Goal: Transaction & Acquisition: Purchase product/service

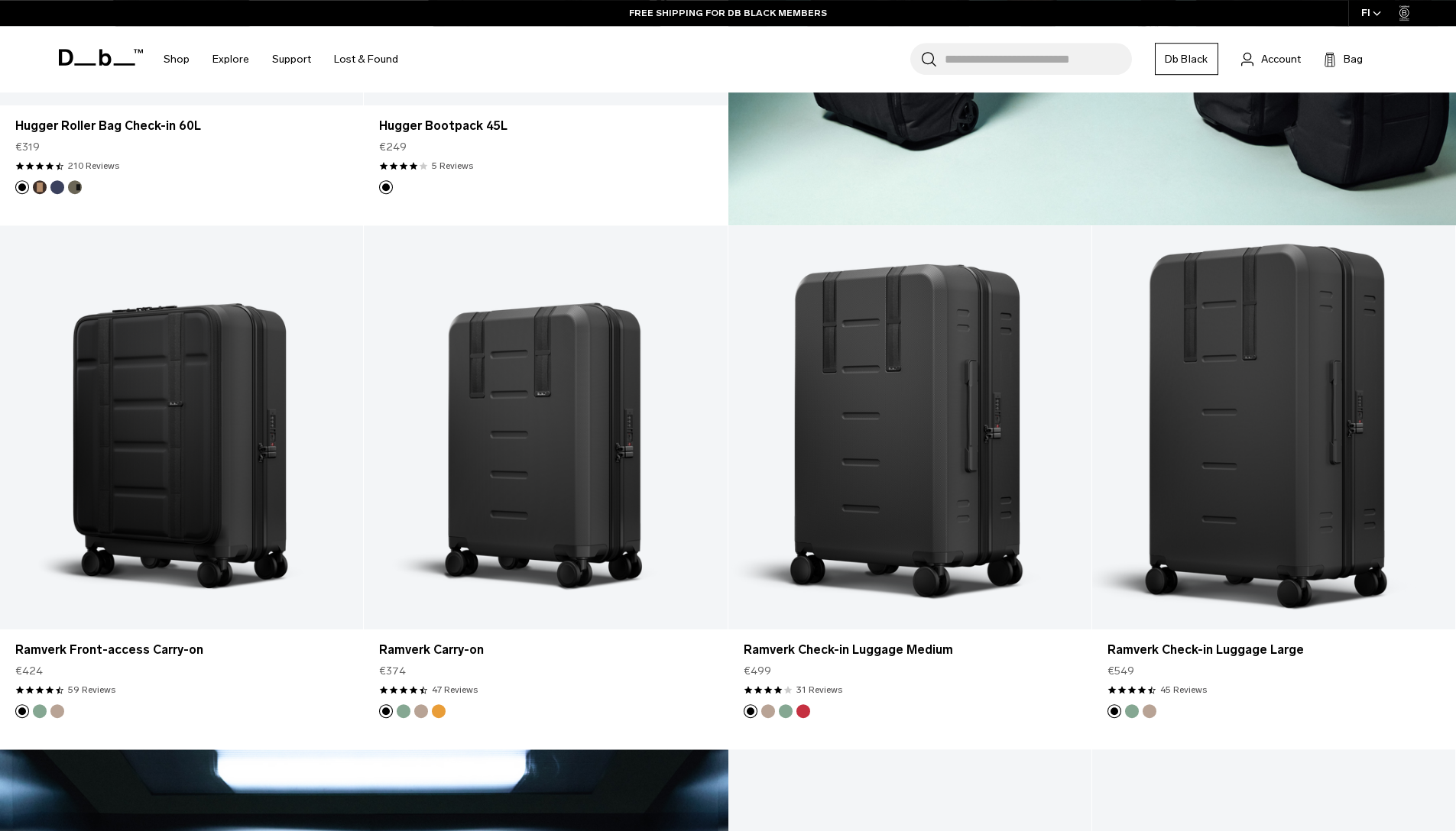
scroll to position [1956, 0]
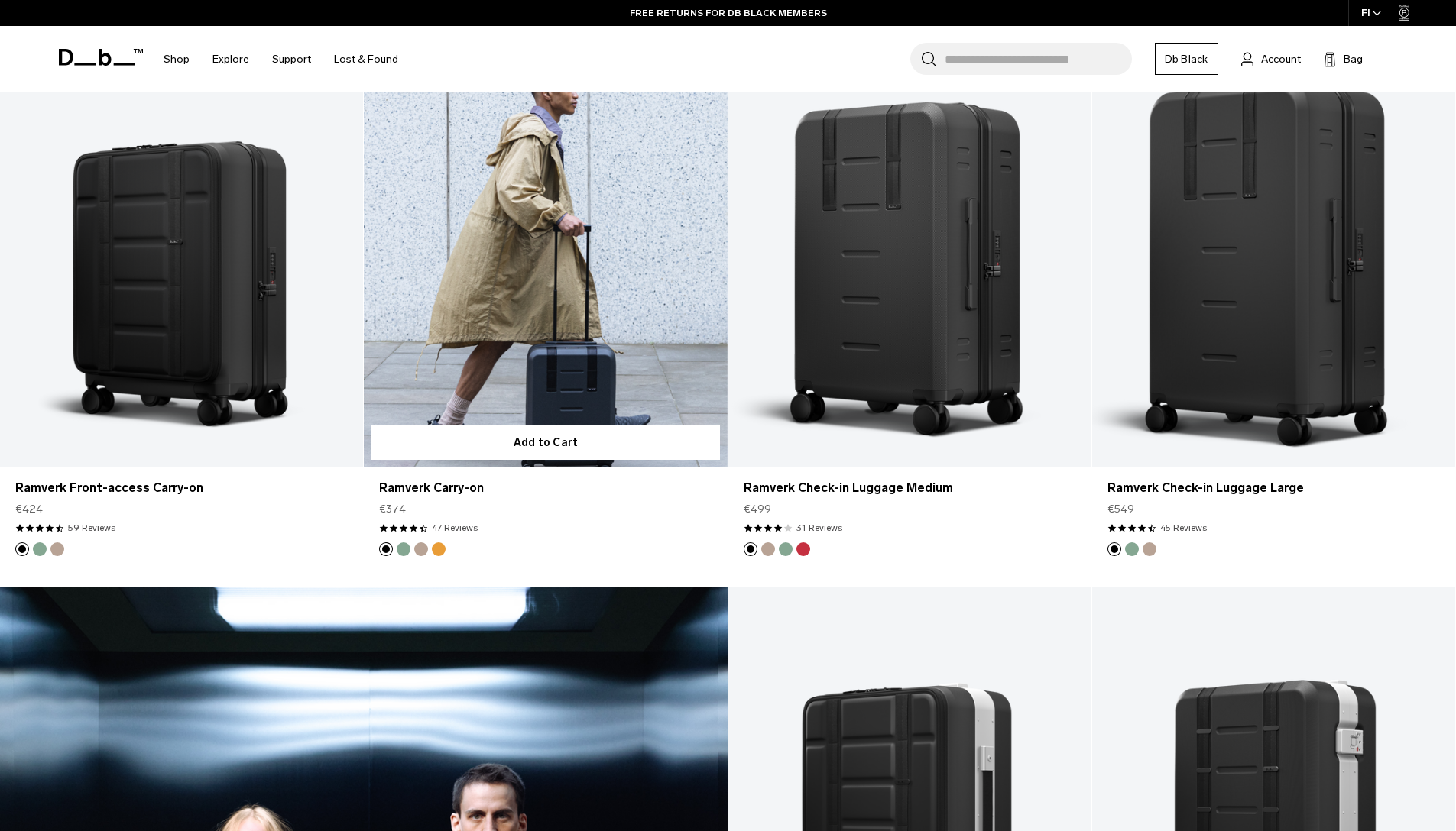
click at [570, 330] on link "Ramverk Carry-on" at bounding box center [545, 265] width 363 height 404
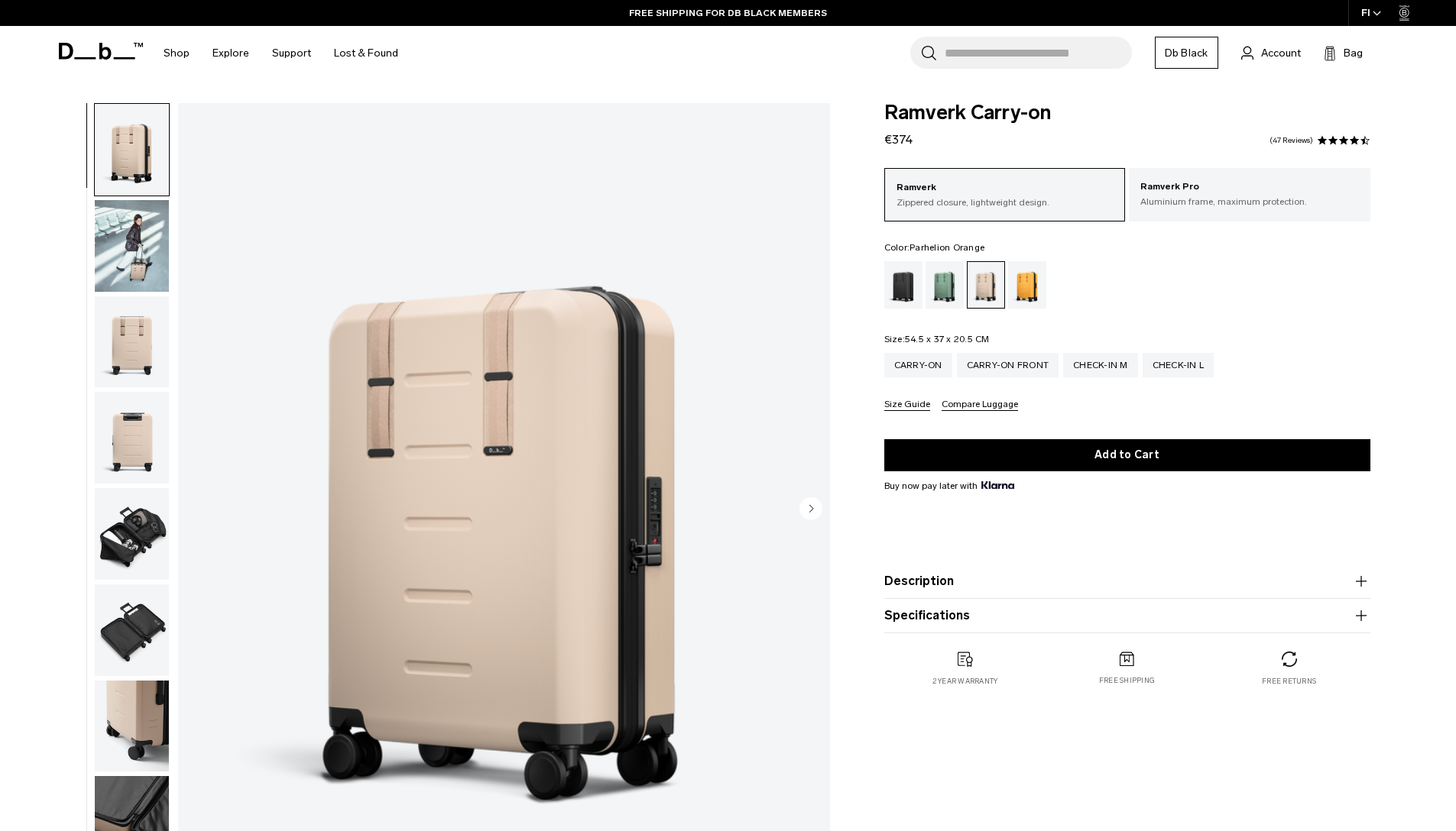
click at [1033, 284] on div "Parhelion Orange" at bounding box center [1028, 285] width 39 height 47
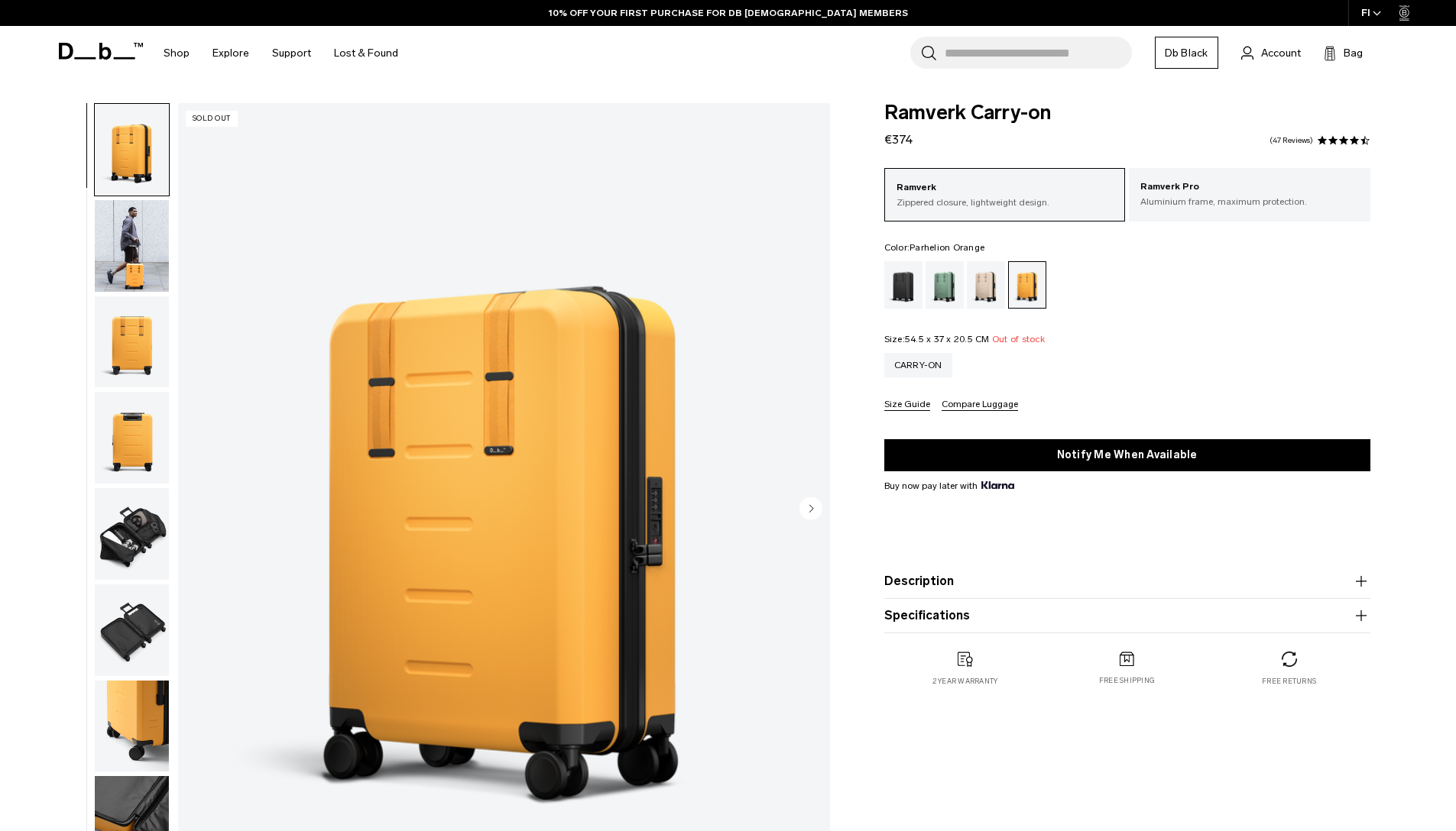
click at [542, 492] on img "1 / 11" at bounding box center [504, 510] width 652 height 814
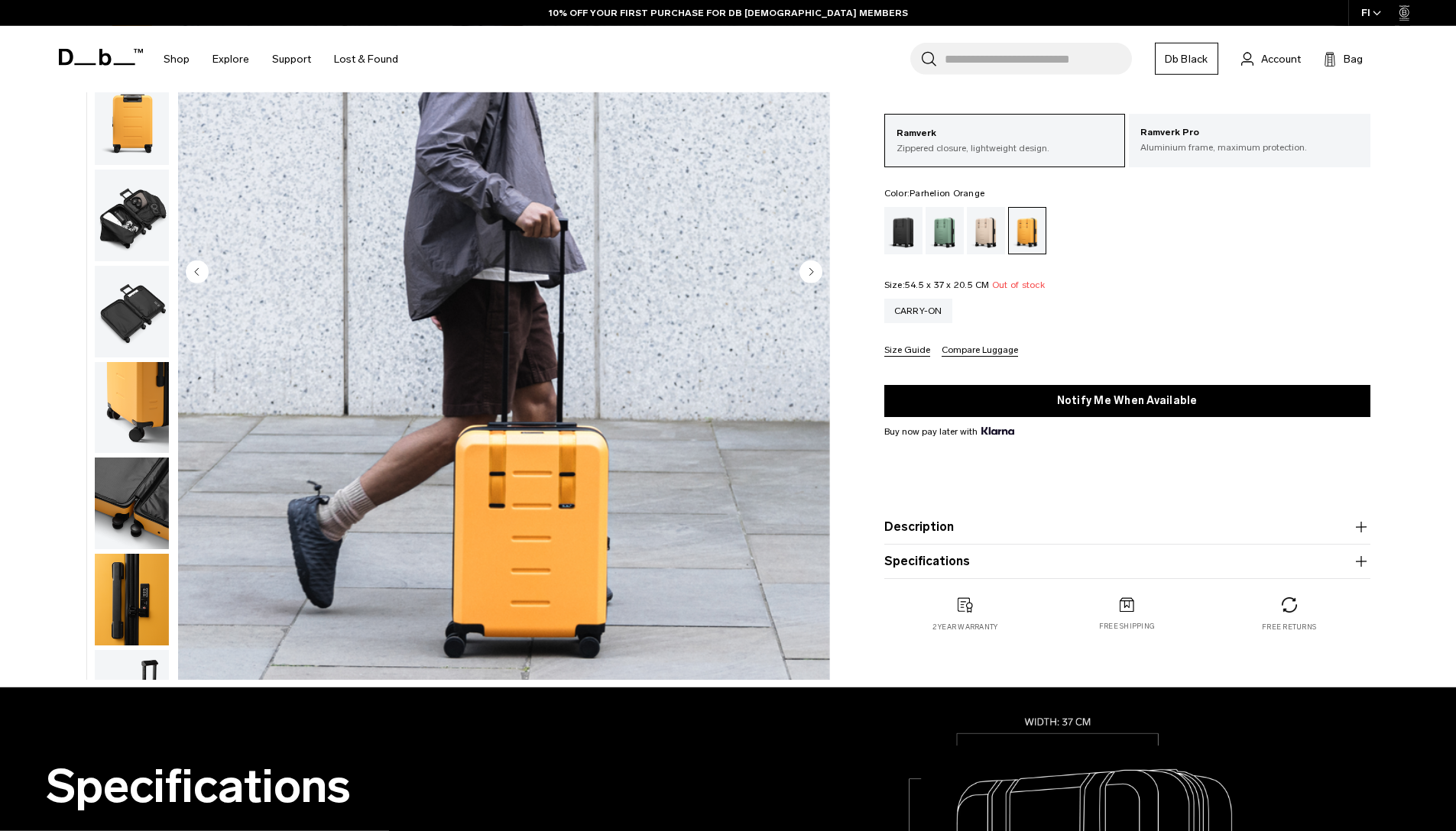
scroll to position [183, 0]
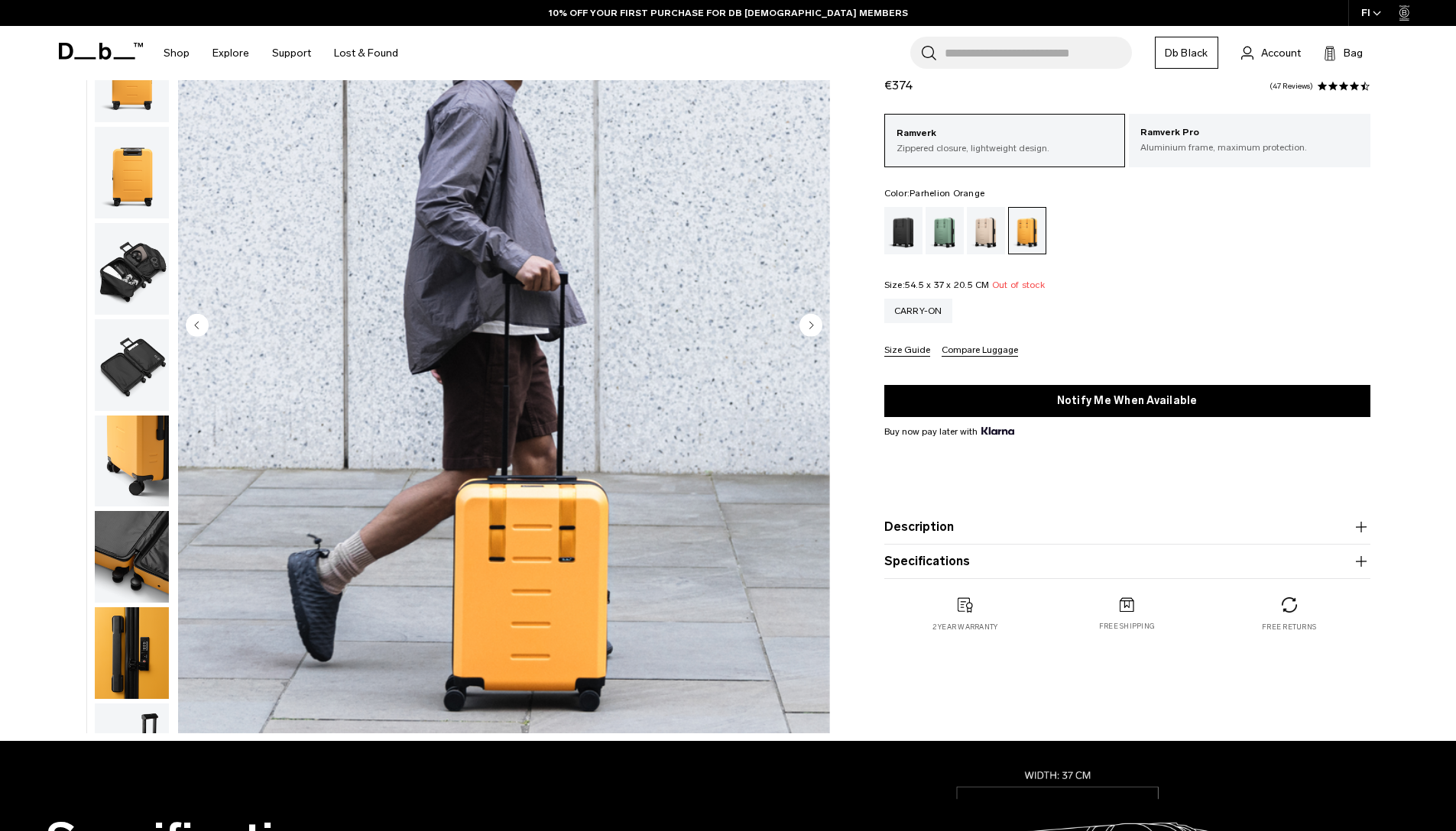
click at [809, 320] on circle "Next slide" at bounding box center [811, 324] width 23 height 23
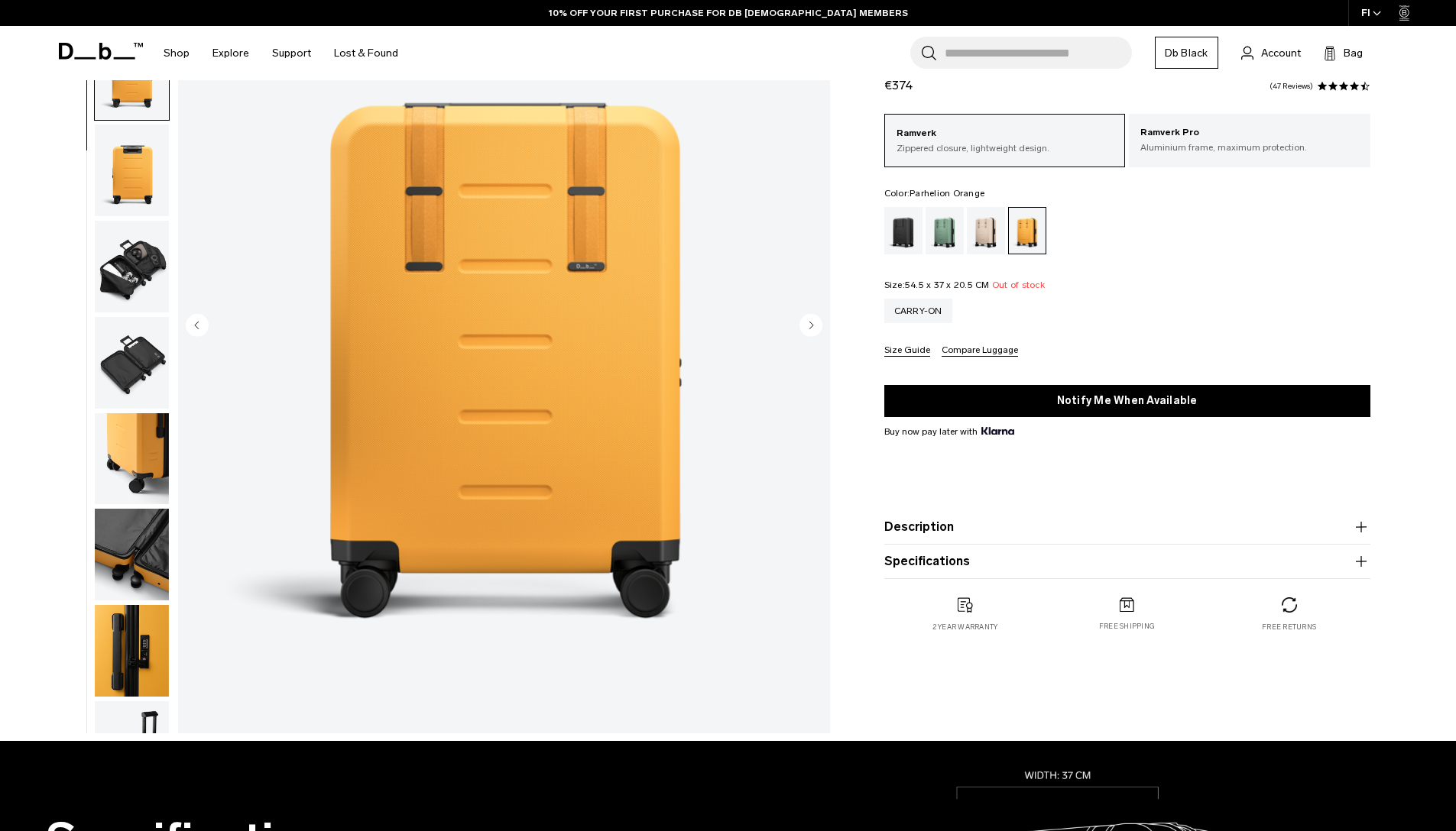
scroll to position [85, 0]
click at [809, 324] on icon "Next slide" at bounding box center [811, 325] width 4 height 7
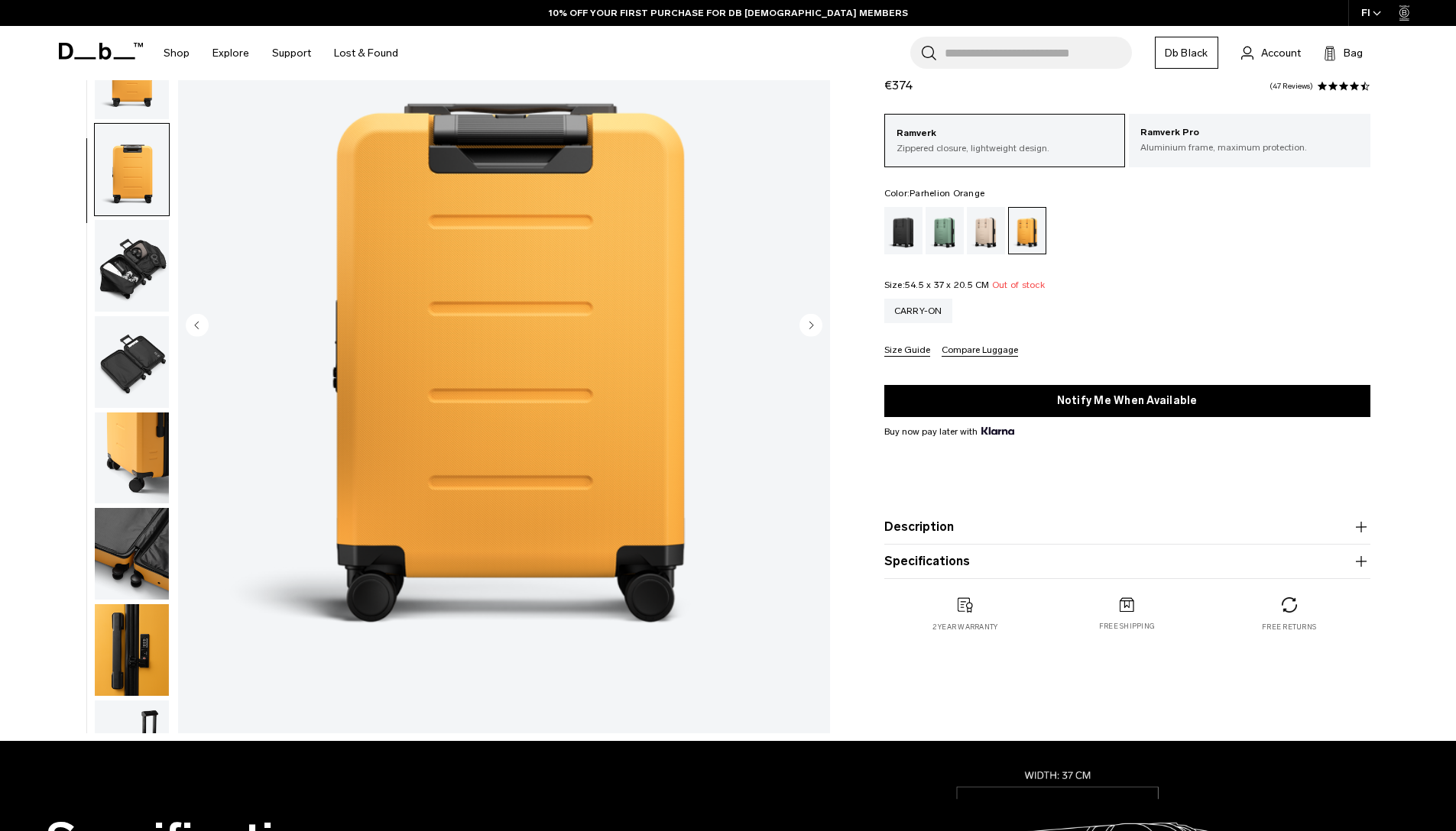
click at [809, 324] on icon "Next slide" at bounding box center [811, 325] width 4 height 7
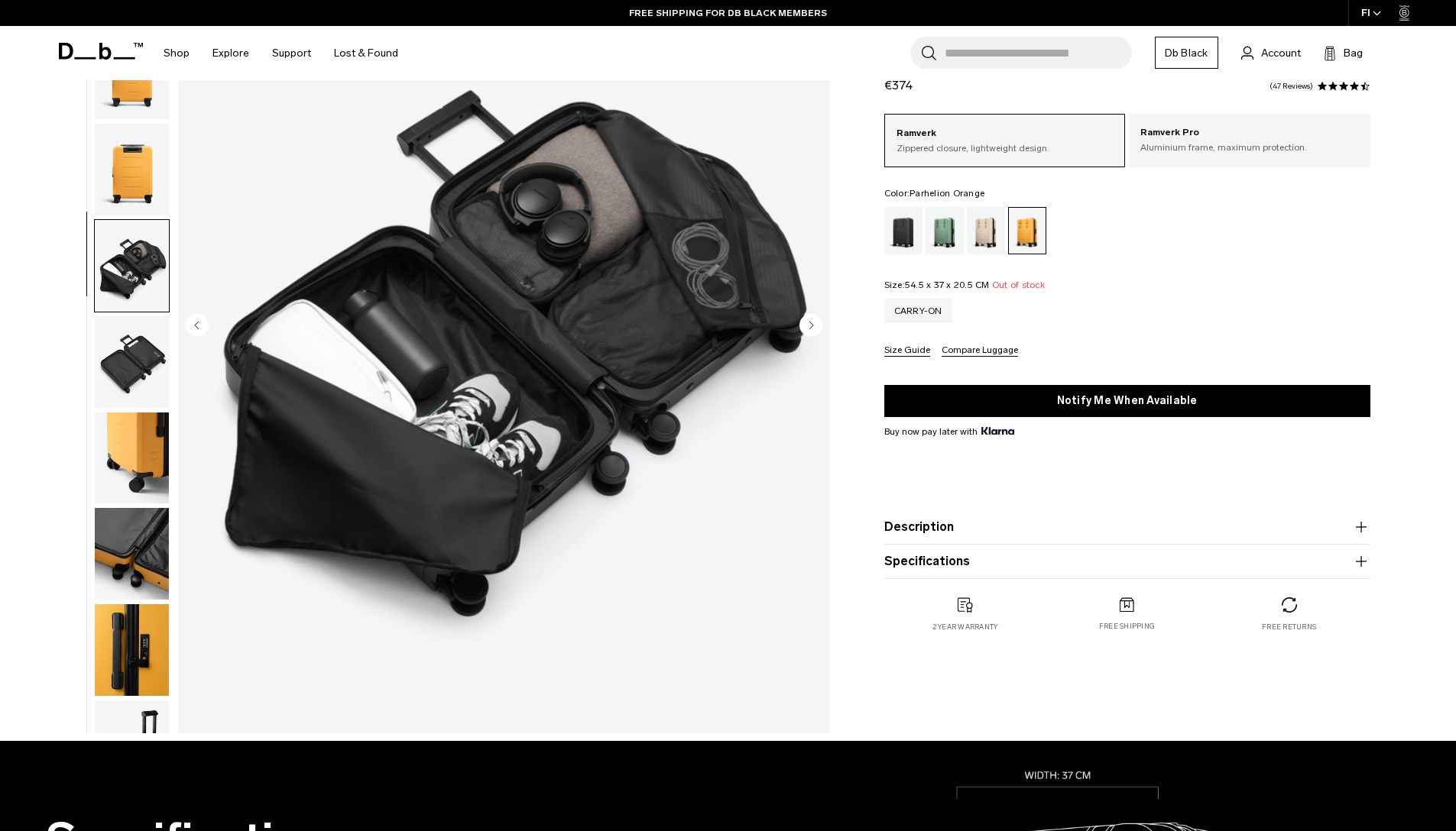
click at [809, 324] on icon "Next slide" at bounding box center [811, 325] width 4 height 7
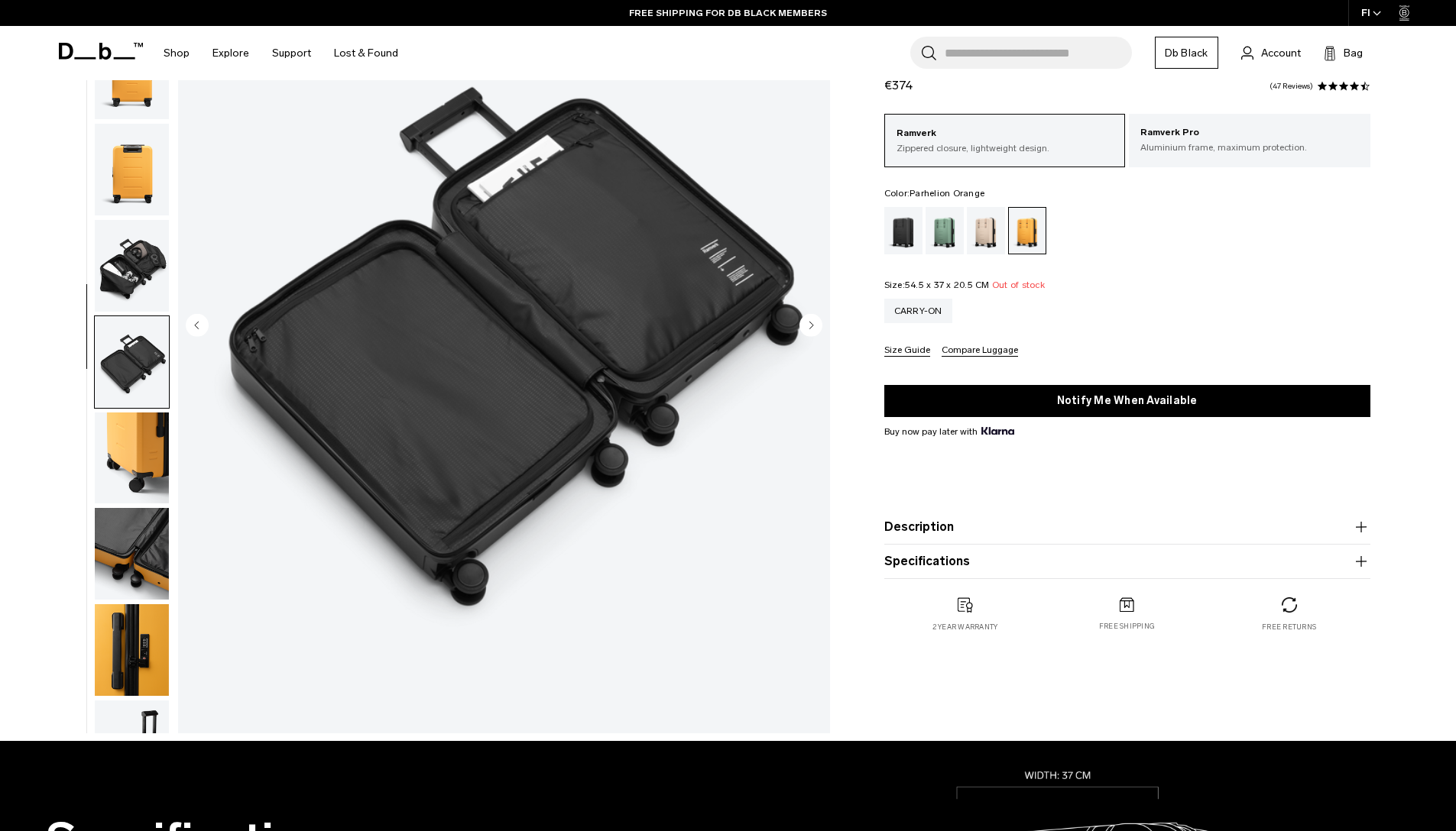
click at [809, 324] on icon "Next slide" at bounding box center [811, 325] width 4 height 7
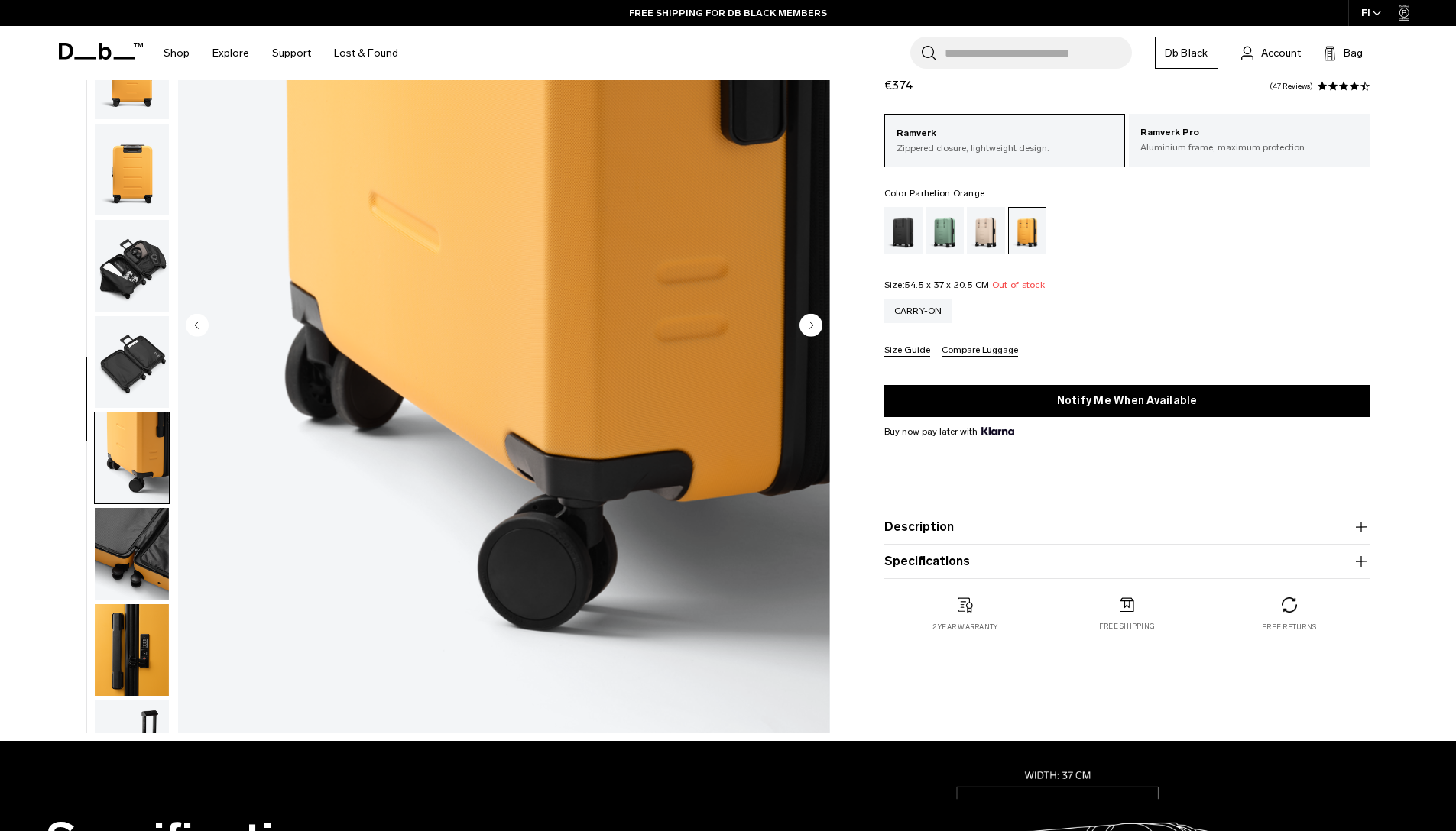
click at [809, 324] on icon "Next slide" at bounding box center [811, 324] width 23 height 23
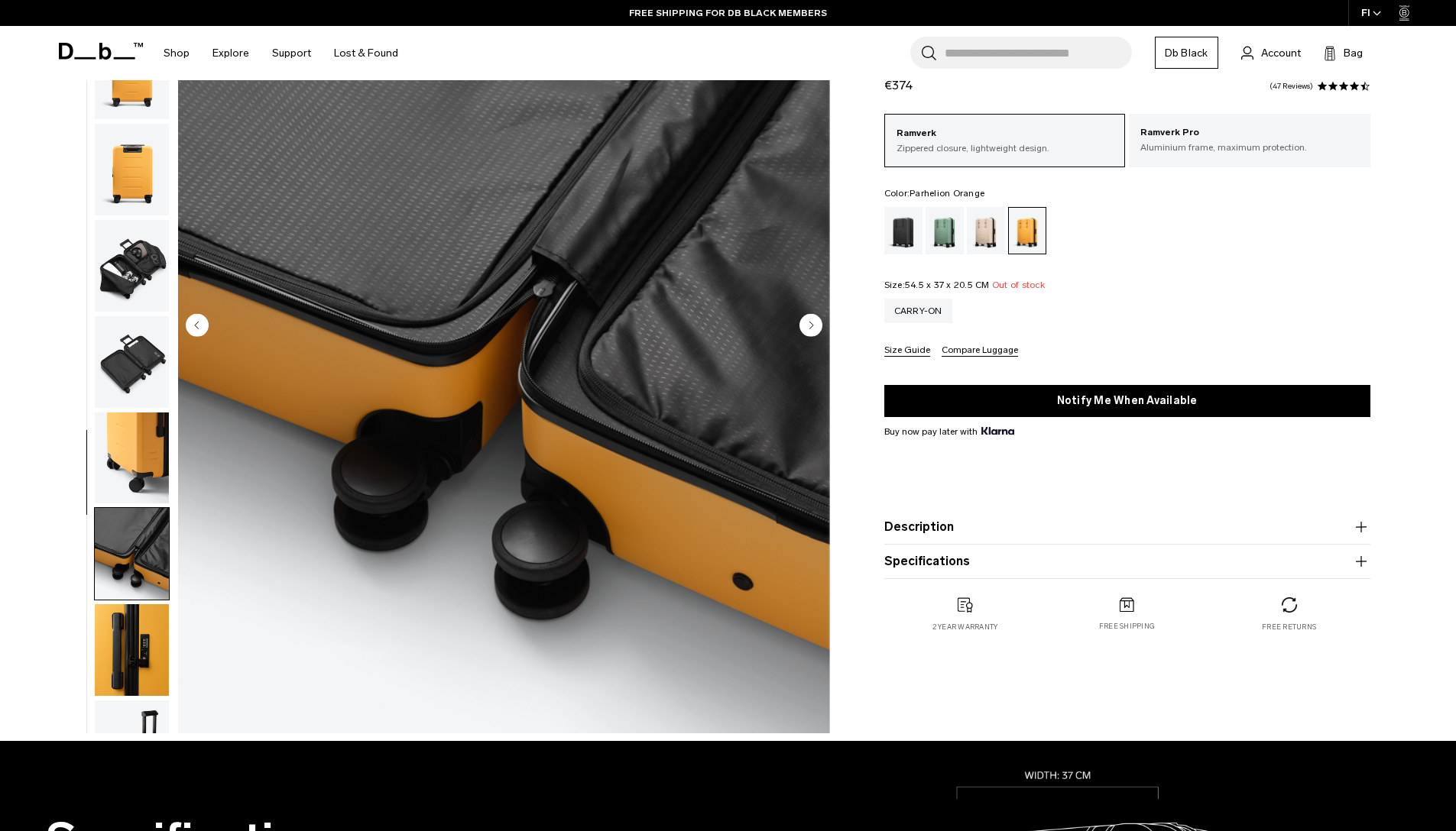
click at [809, 324] on circle "Next slide" at bounding box center [811, 324] width 23 height 23
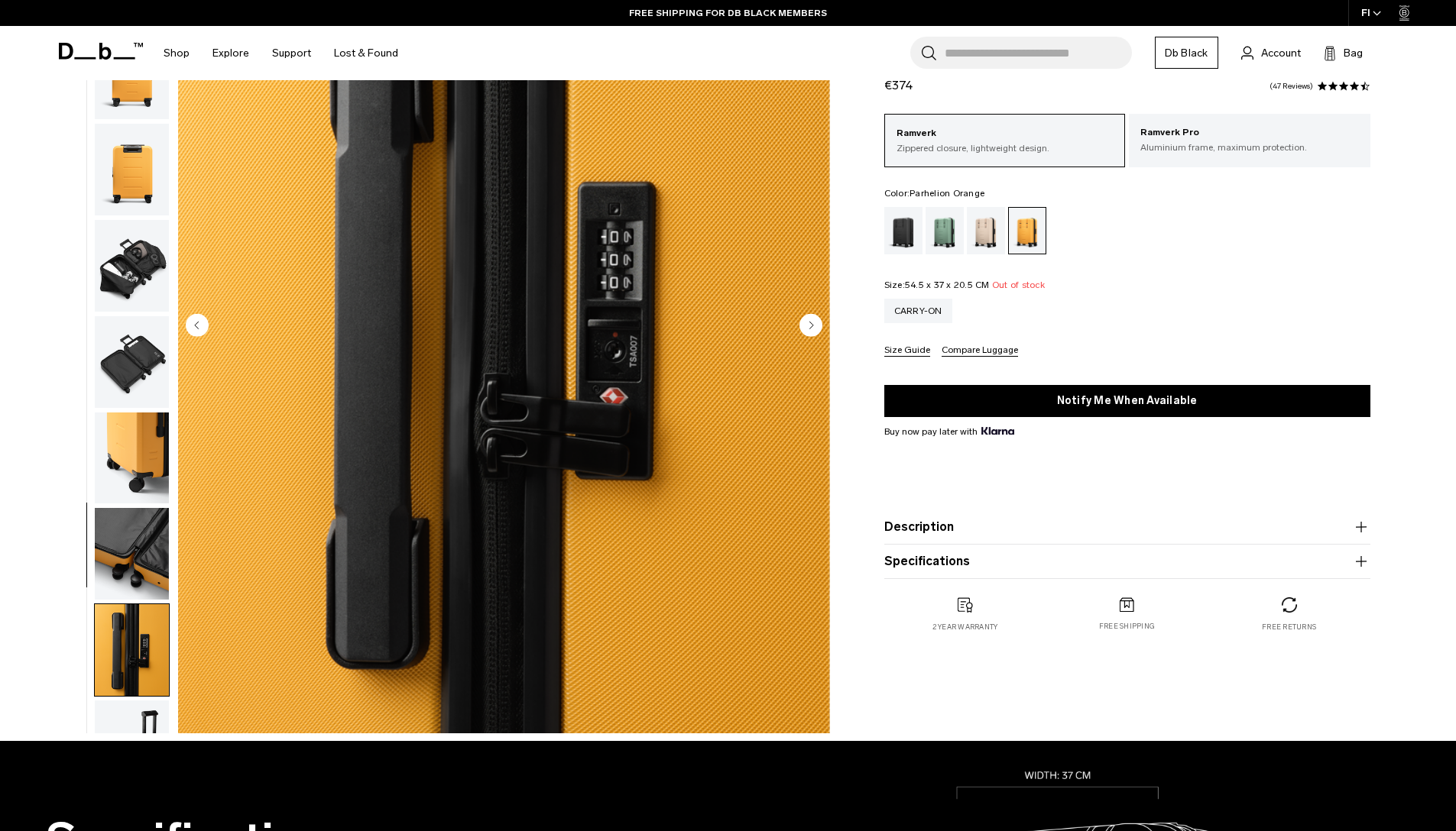
click at [809, 324] on circle "Next slide" at bounding box center [811, 324] width 23 height 23
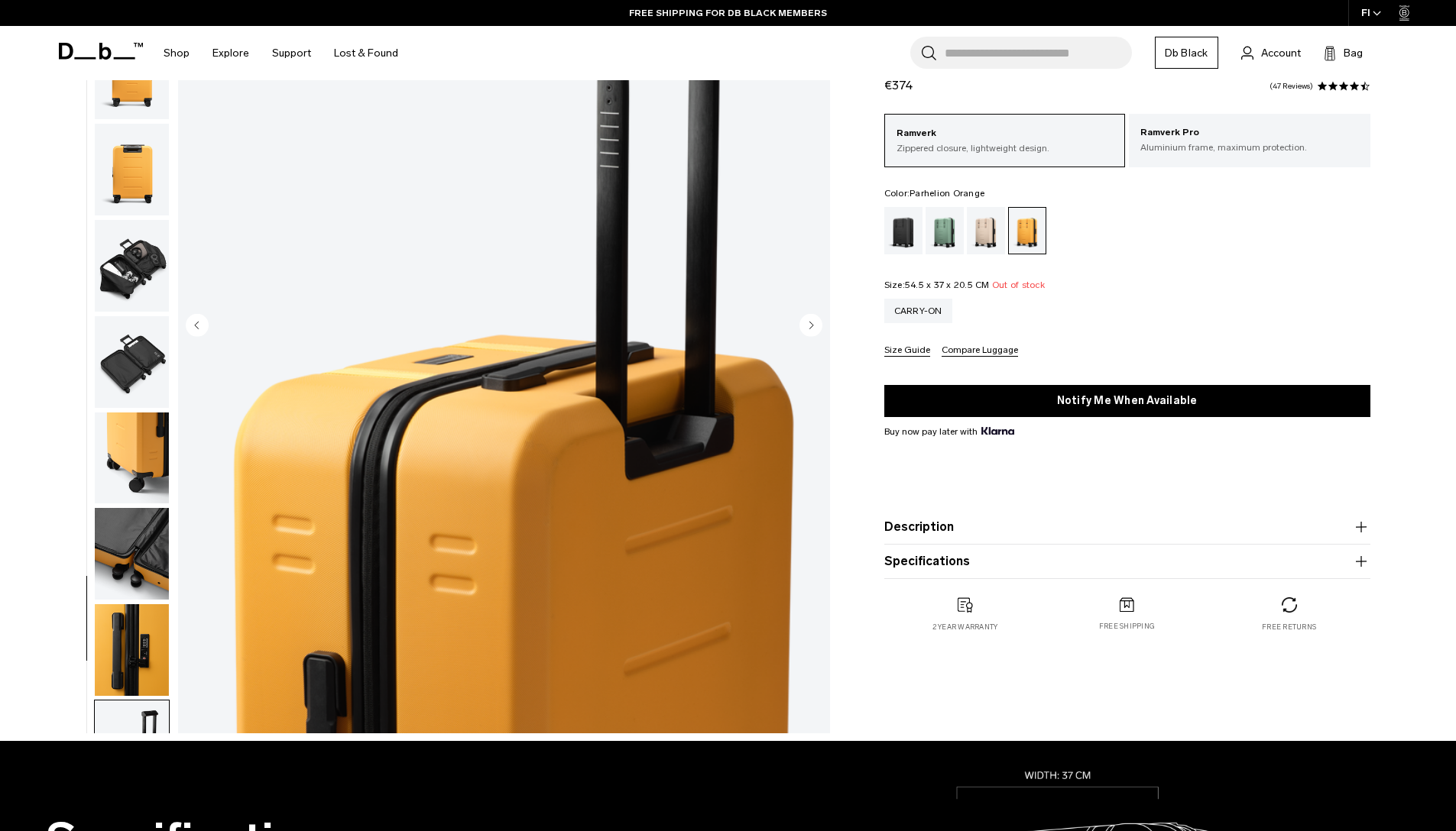
click at [808, 324] on circle "Next slide" at bounding box center [811, 324] width 23 height 23
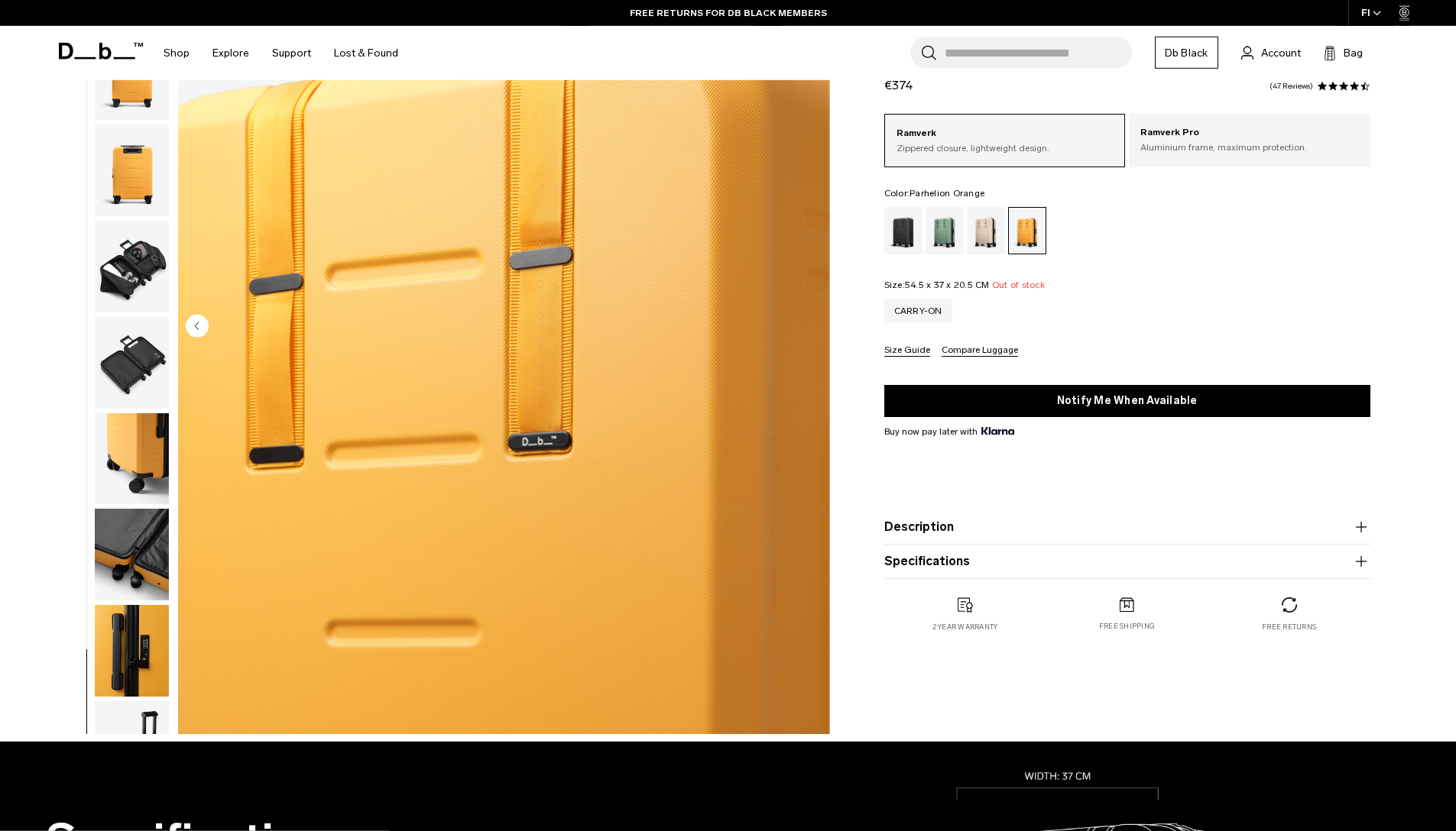
scroll to position [0, 0]
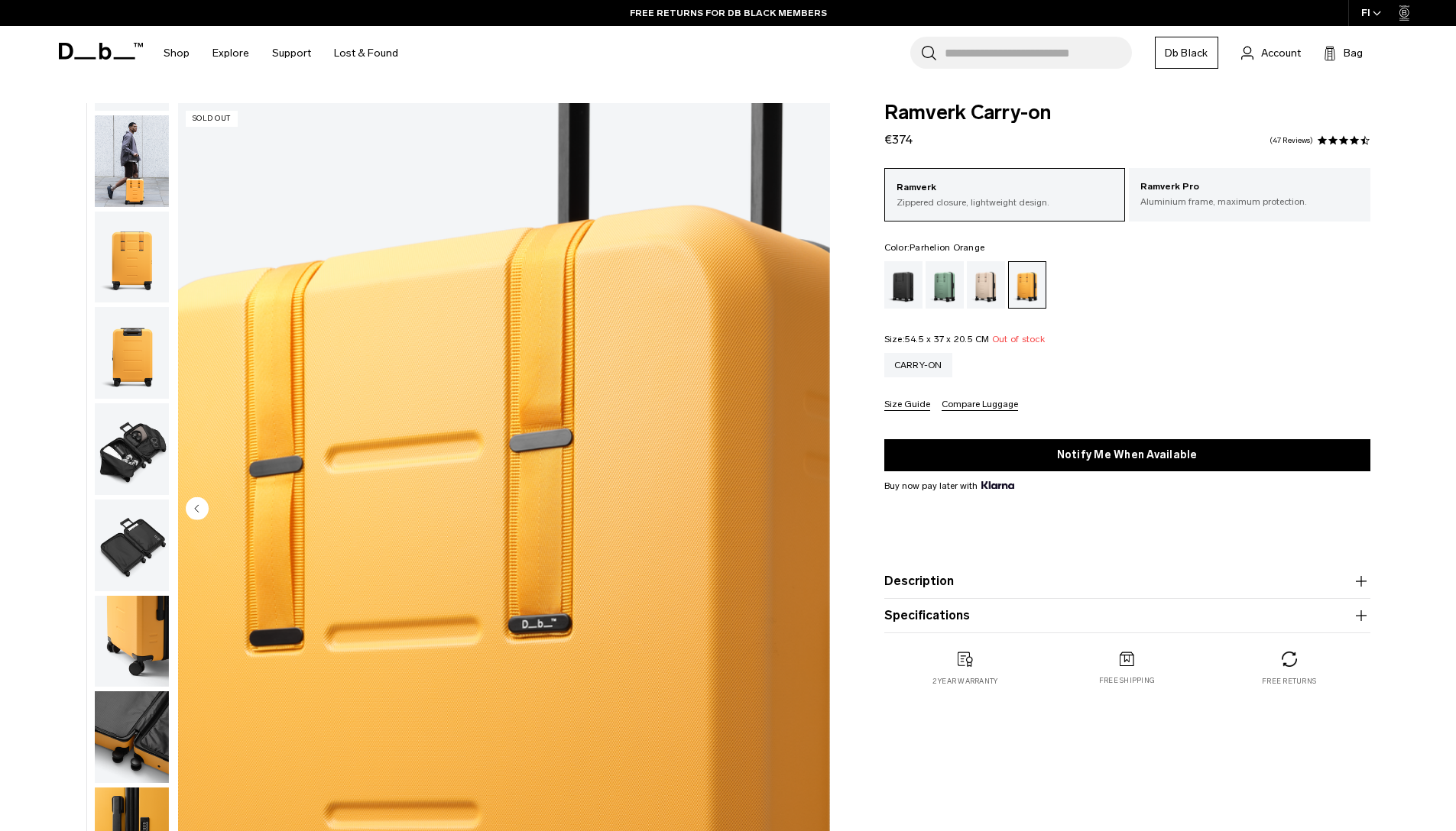
click at [138, 141] on img "button" at bounding box center [132, 161] width 74 height 92
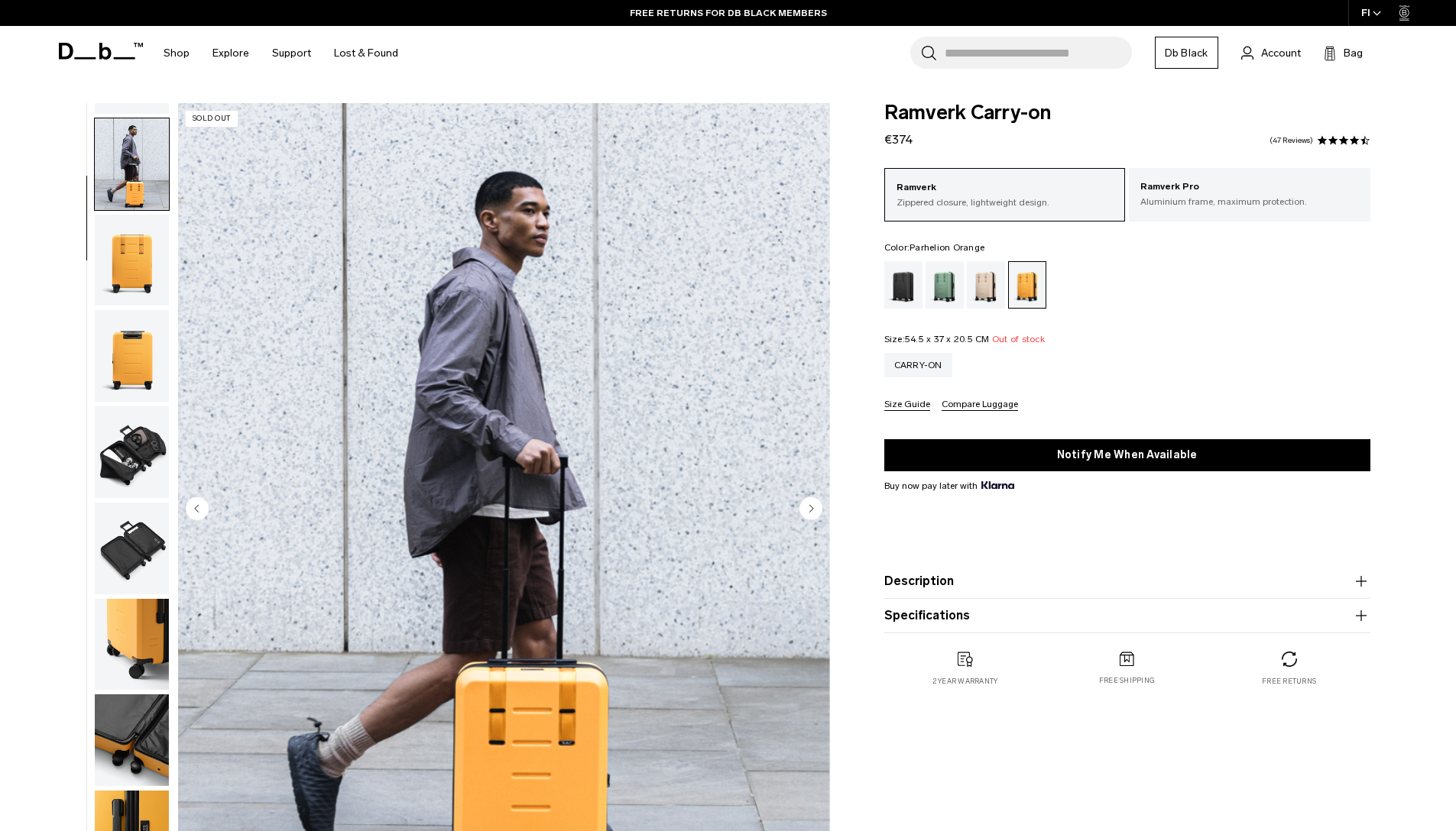
scroll to position [82, 0]
click at [899, 295] on div "Black Out" at bounding box center [904, 285] width 39 height 47
